Goal: Task Accomplishment & Management: Use online tool/utility

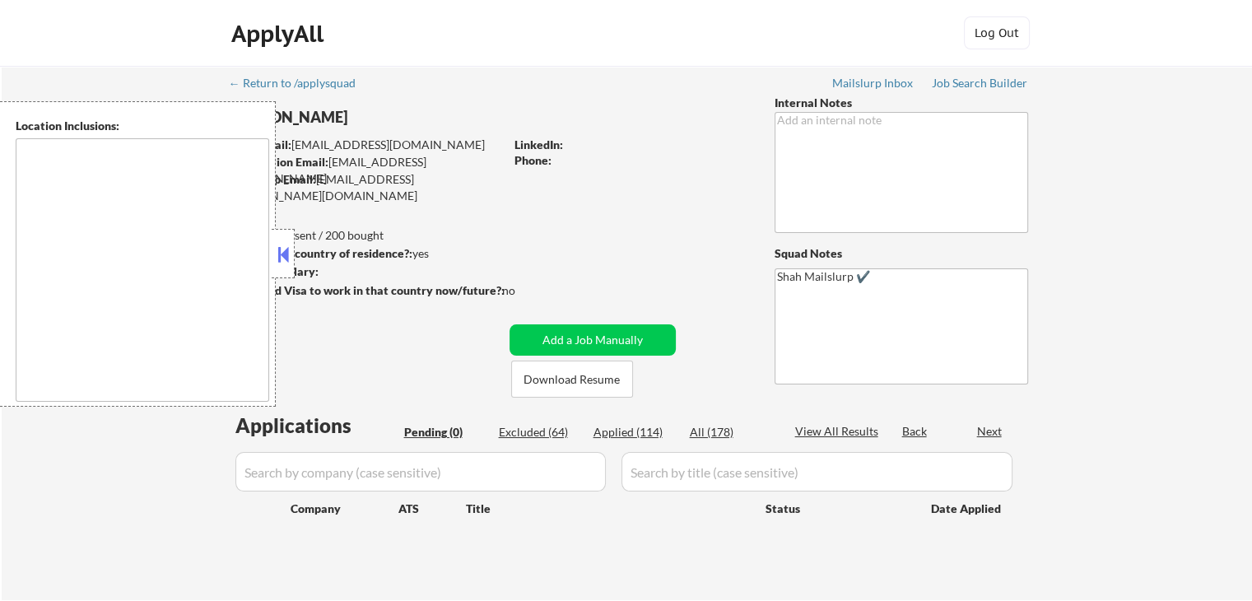
type textarea "[GEOGRAPHIC_DATA], [GEOGRAPHIC_DATA] [GEOGRAPHIC_DATA], [GEOGRAPHIC_DATA] [GEOG…"
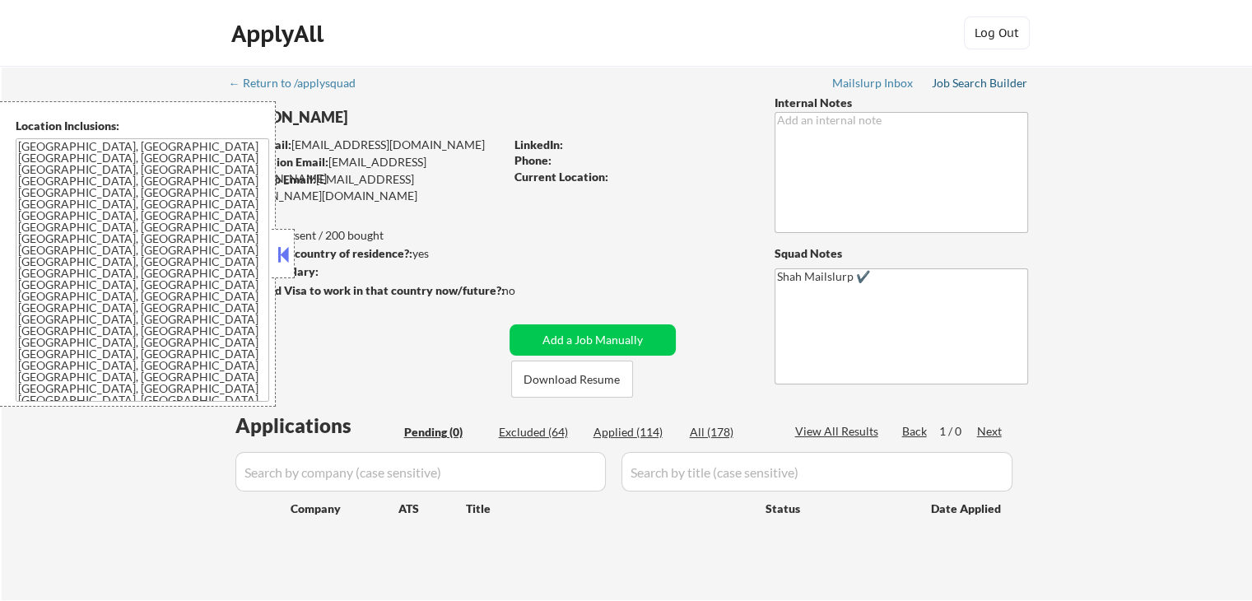
click at [958, 86] on div "Job Search Builder" at bounding box center [980, 83] width 96 height 12
select select ""pending""
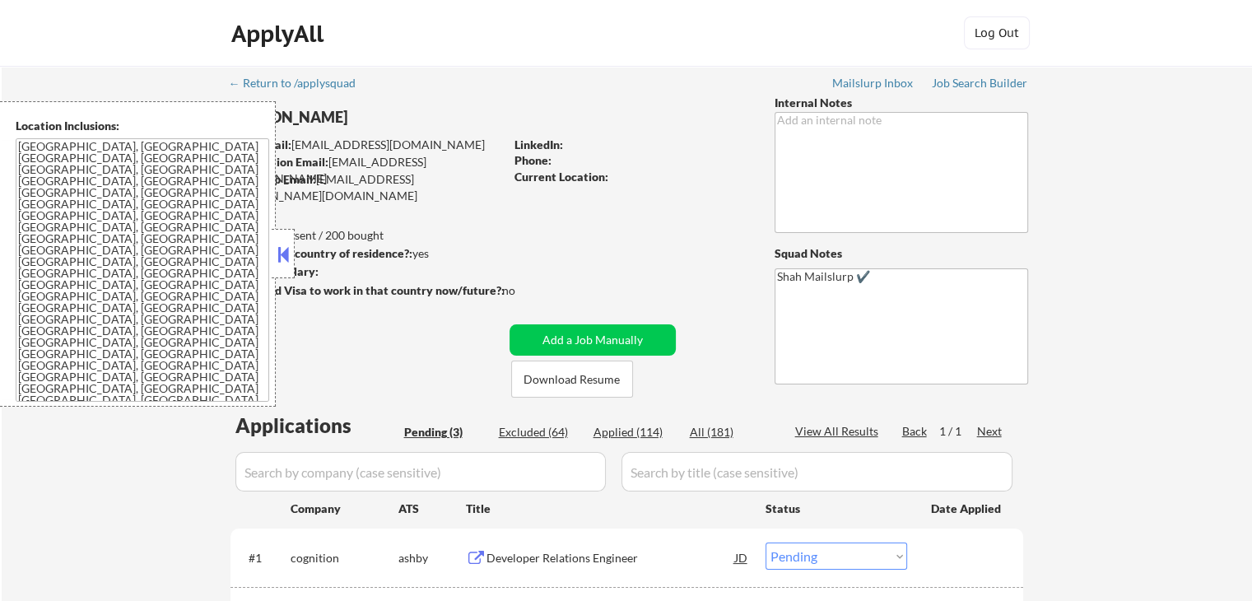
select select ""pending""
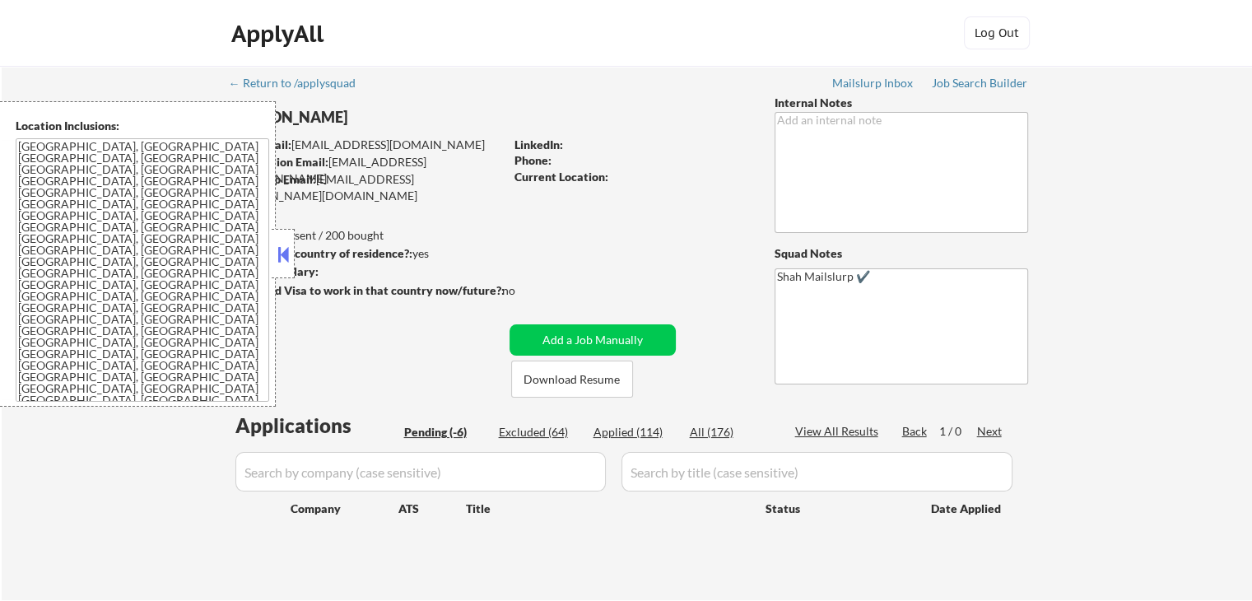
select select ""pending""
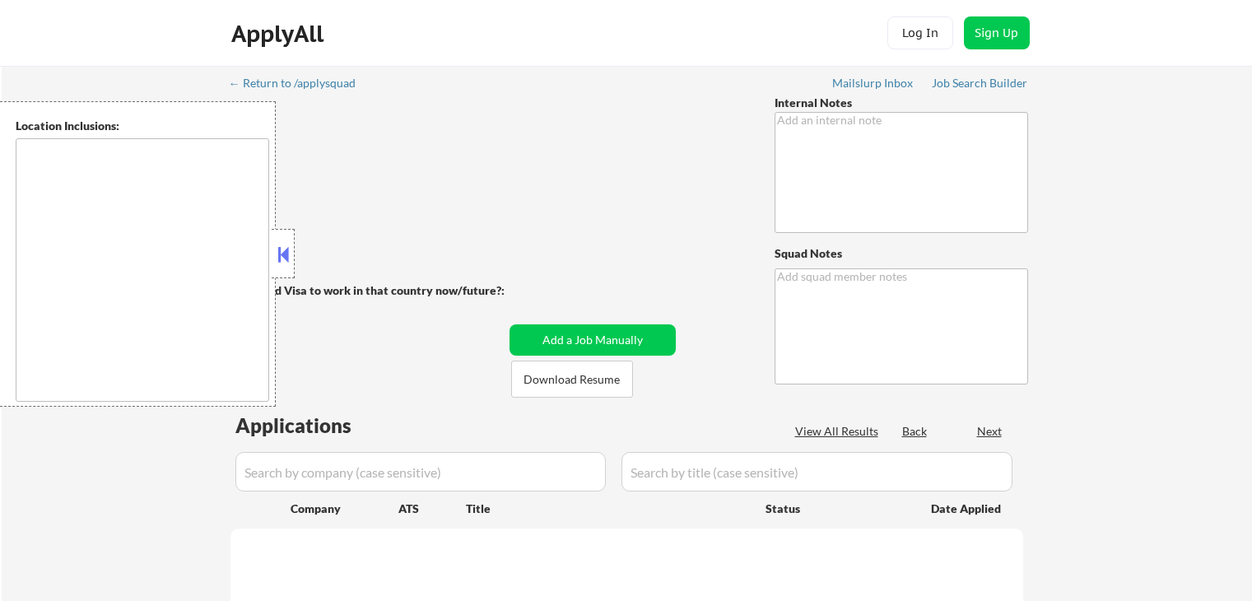
type textarea "Shah Mailslurp ✔️"
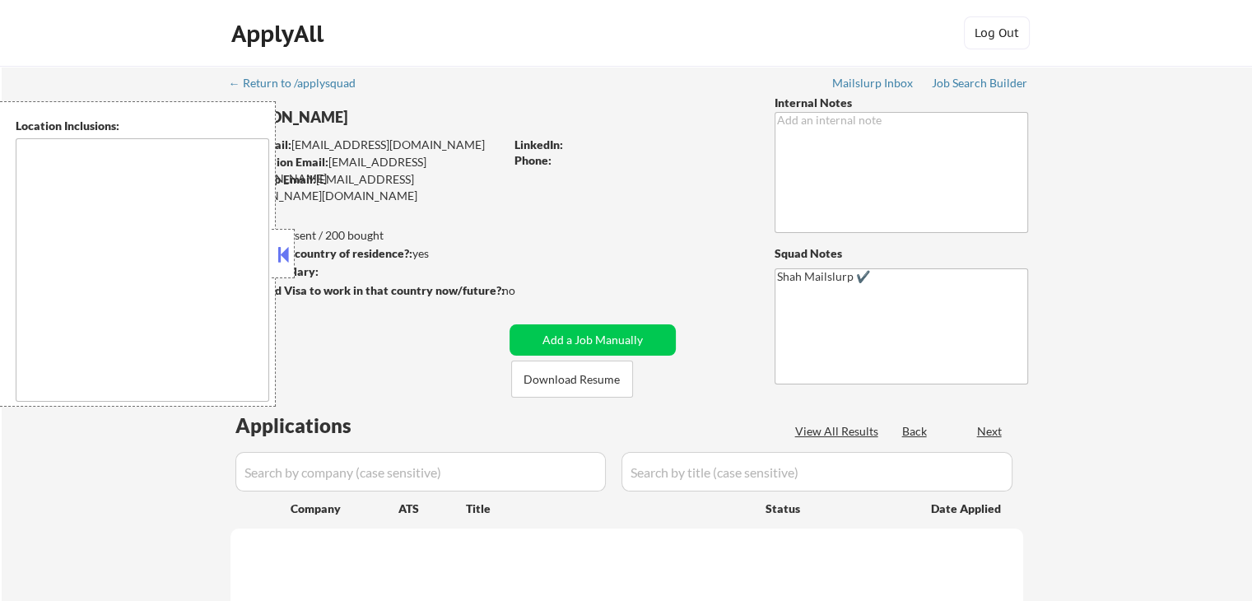
scroll to position [165, 0]
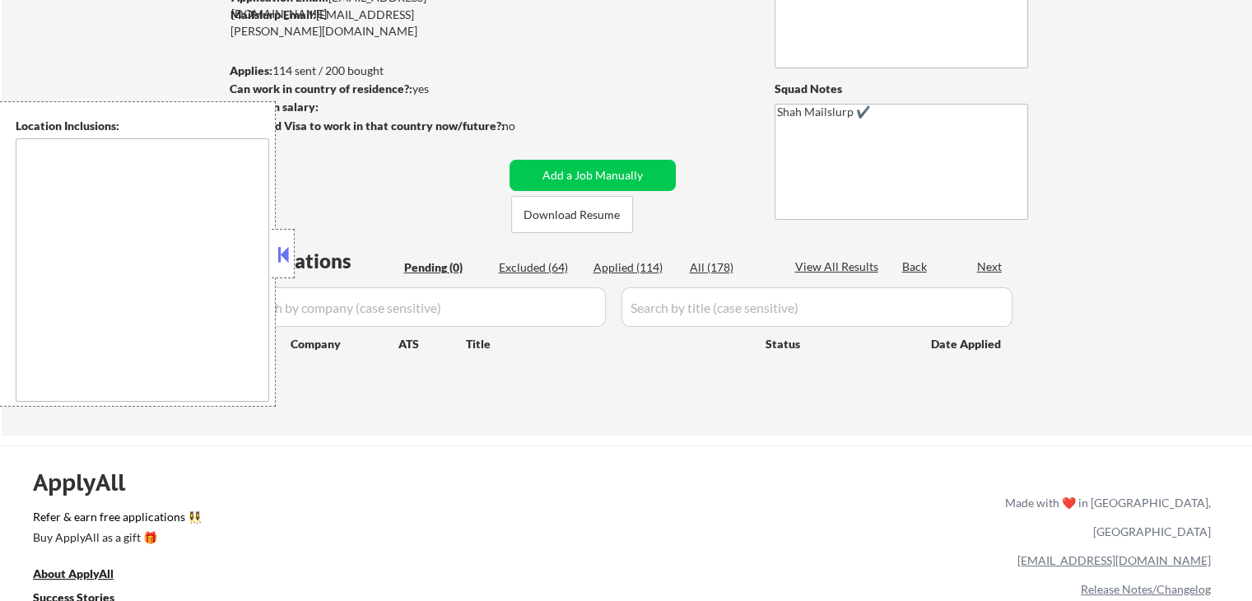
type textarea "[GEOGRAPHIC_DATA], [GEOGRAPHIC_DATA] [GEOGRAPHIC_DATA], [GEOGRAPHIC_DATA] [GEOG…"
